Goal: Find specific page/section: Find specific page/section

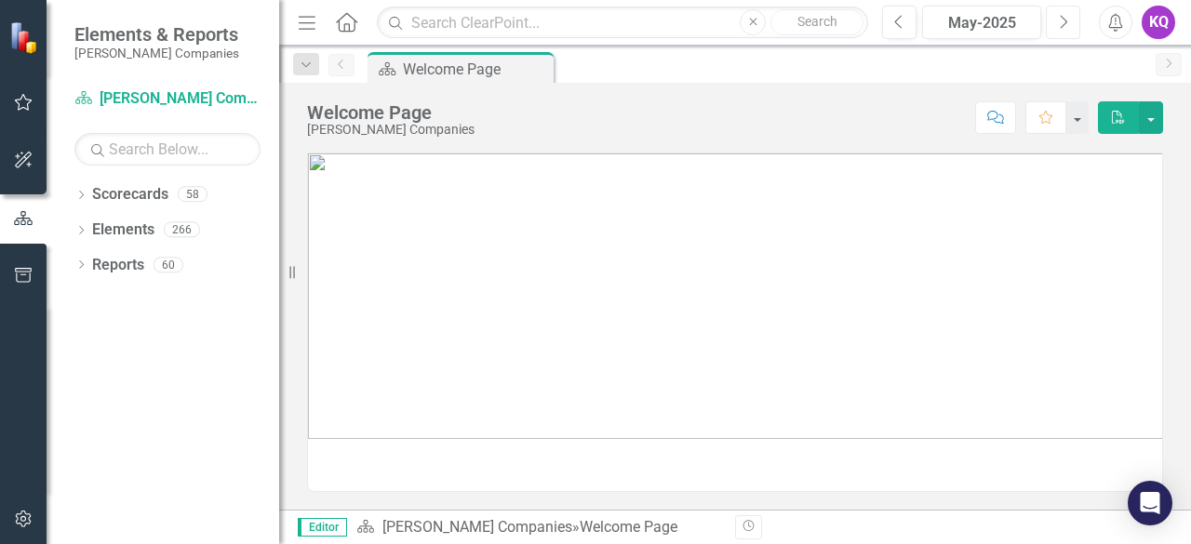
click at [1066, 6] on button "Next" at bounding box center [1063, 22] width 34 height 33
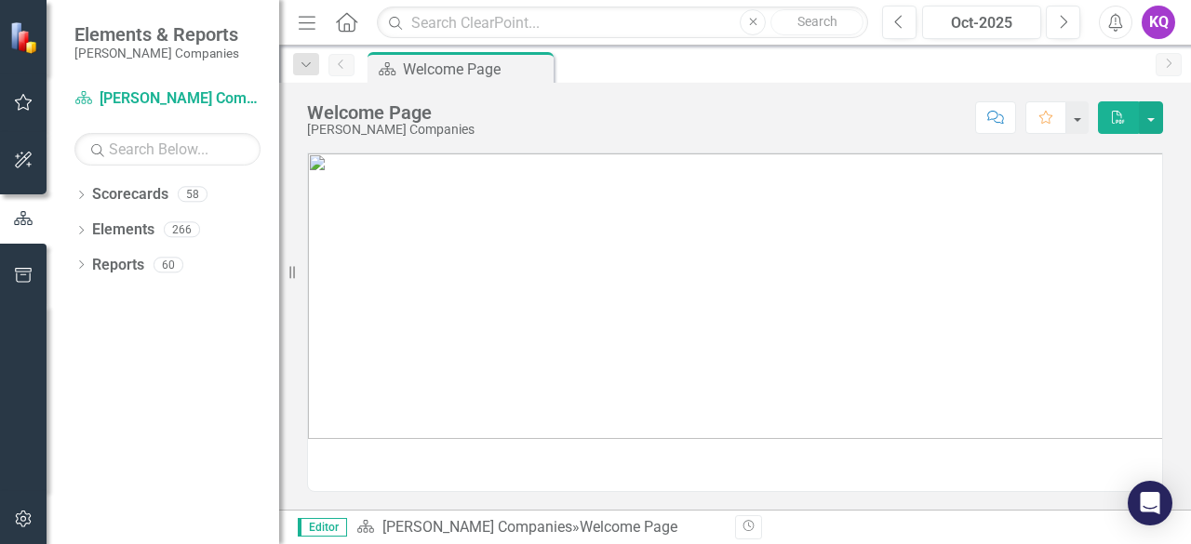
click at [188, 380] on div "Dropdown Scorecards 58 Dropdown [PERSON_NAME] Companies Dropdown ARMY ITES-3s D…" at bounding box center [163, 362] width 233 height 365
click at [76, 269] on icon "Dropdown" at bounding box center [80, 266] width 13 height 10
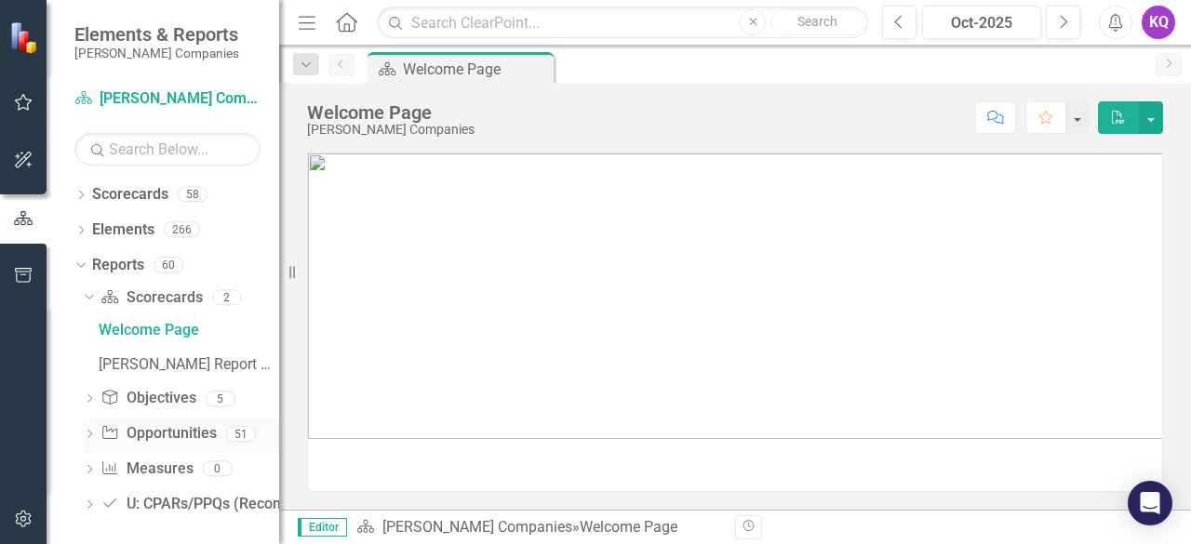
click at [92, 442] on div "Dropdown" at bounding box center [89, 437] width 13 height 16
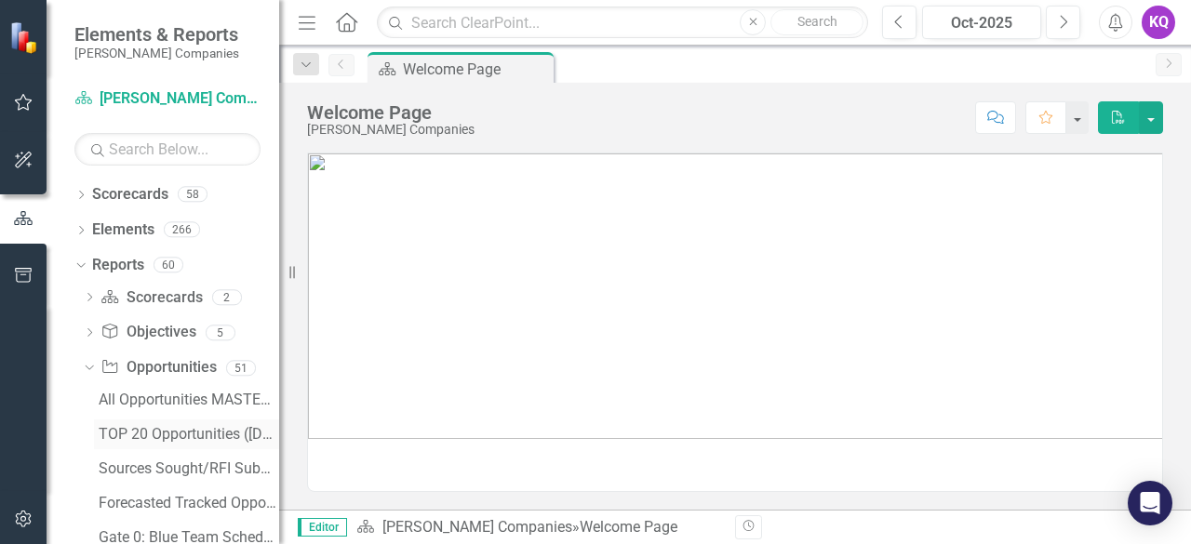
click at [183, 437] on div "TOP 20 Opportunities ([DATE] Process)" at bounding box center [189, 434] width 180 height 17
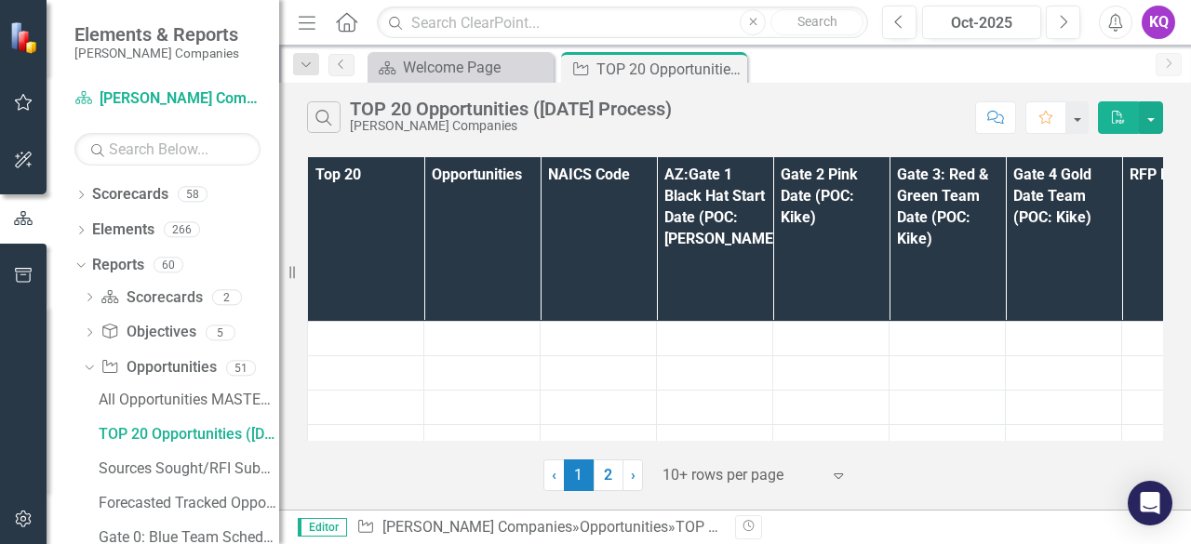
click at [301, 23] on icon "Menu" at bounding box center [307, 22] width 24 height 20
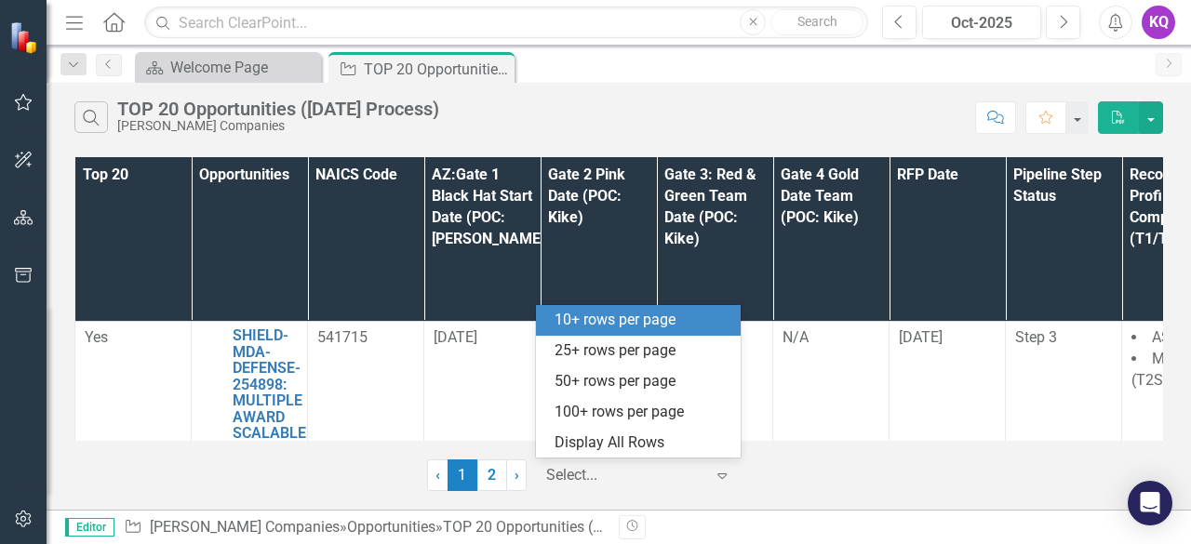
click at [634, 469] on div at bounding box center [625, 475] width 158 height 25
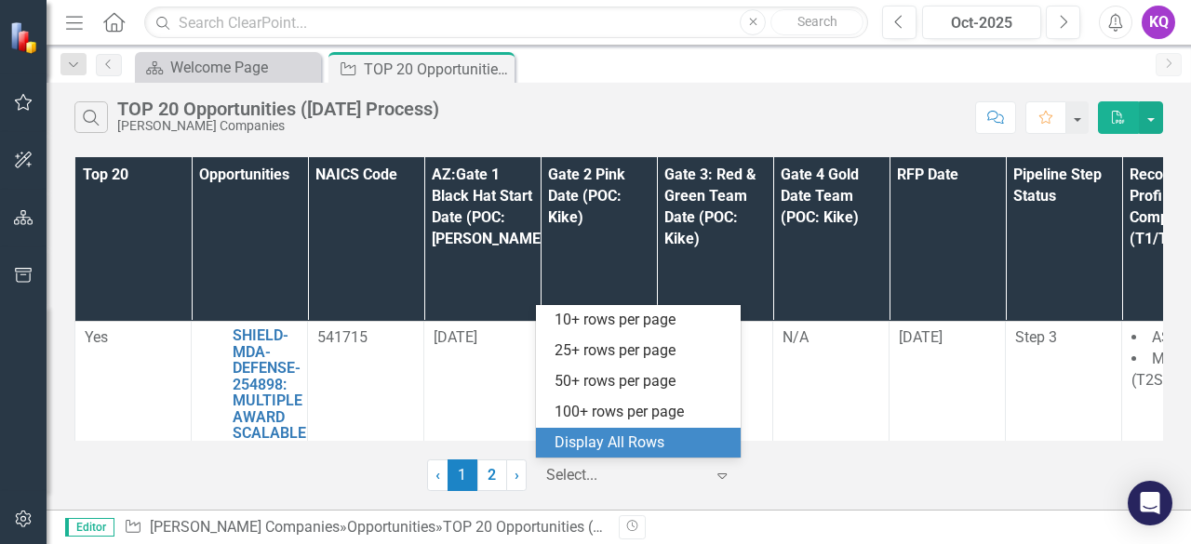
click at [651, 454] on div "Display All Rows" at bounding box center [638, 443] width 205 height 31
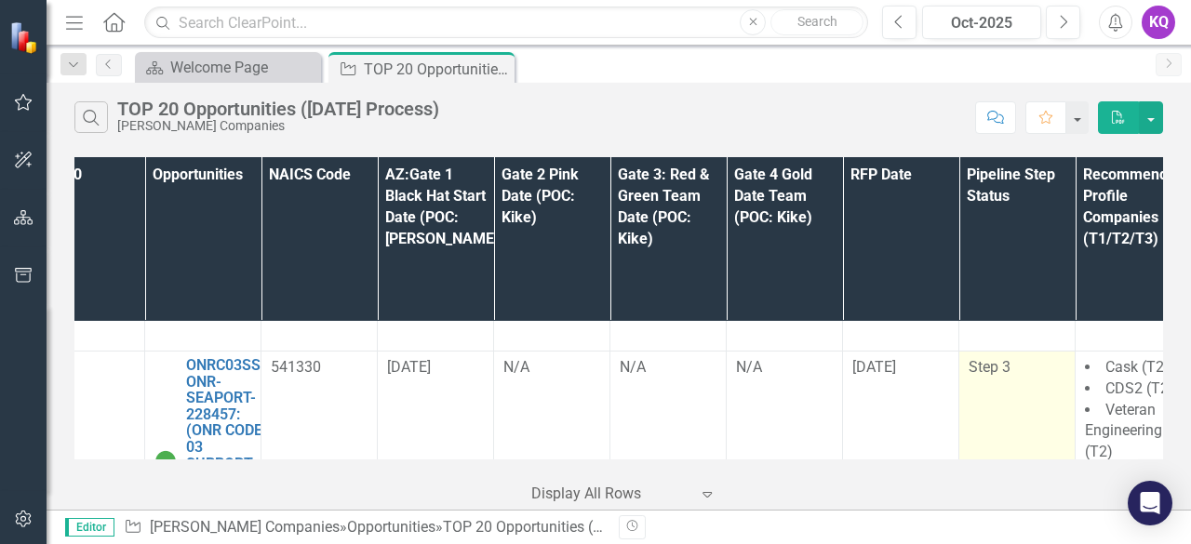
scroll to position [1090, 47]
